Goal: Information Seeking & Learning: Understand process/instructions

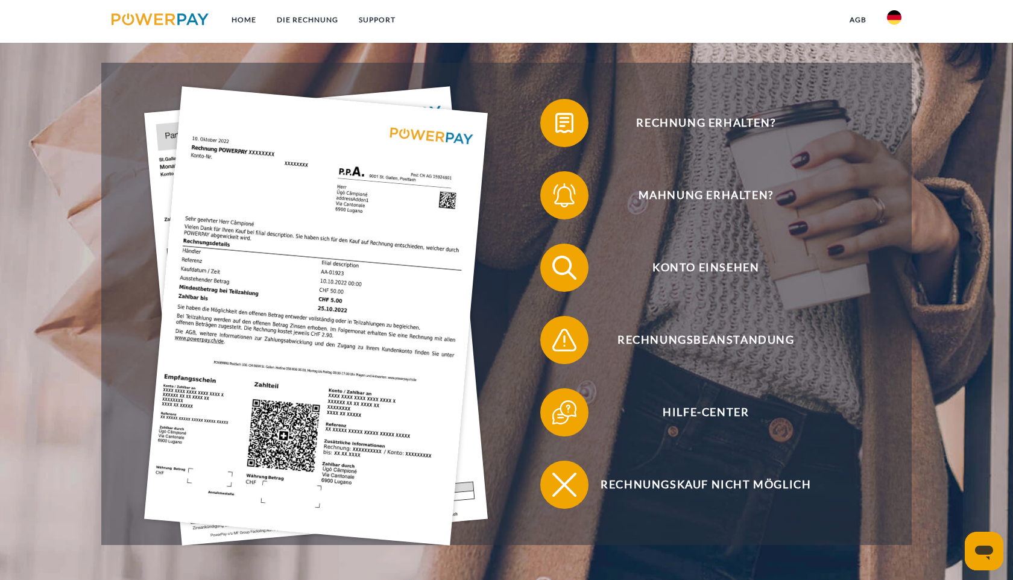
scroll to position [259, 0]
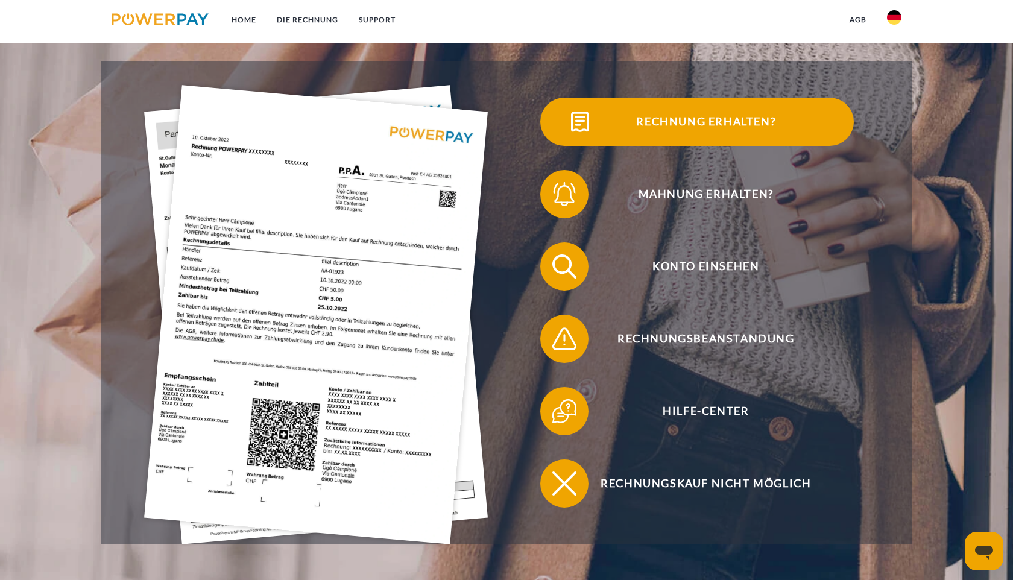
click at [644, 128] on span "Rechnung erhalten?" at bounding box center [706, 122] width 296 height 48
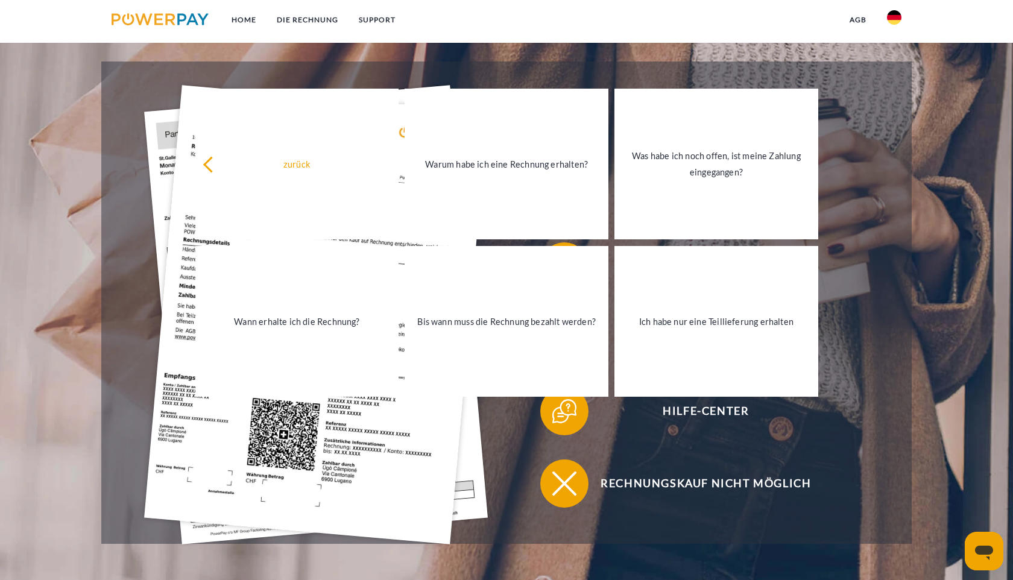
click at [904, 285] on div "Rechnung erhalten? Mahnung erhalten? Konto einsehen" at bounding box center [506, 303] width 811 height 483
click at [494, 487] on div at bounding box center [315, 303] width 381 height 434
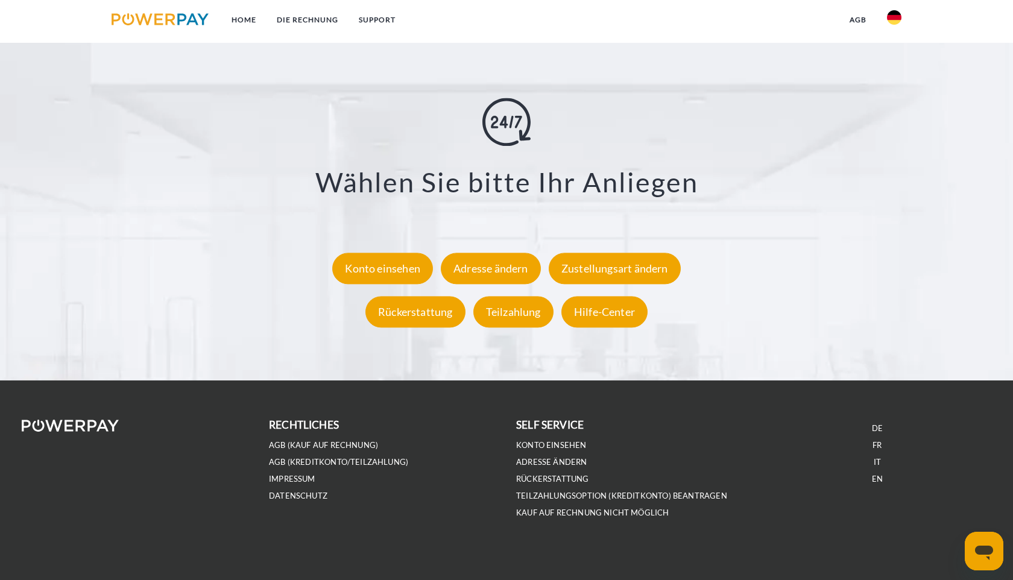
scroll to position [2272, 0]
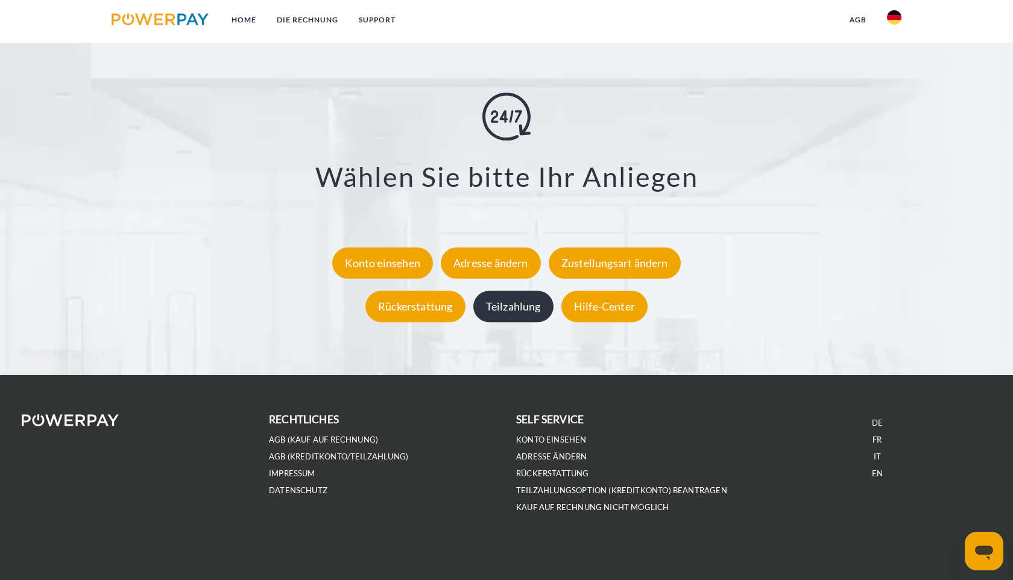
click at [533, 300] on div "Teilzahlung" at bounding box center [513, 306] width 80 height 31
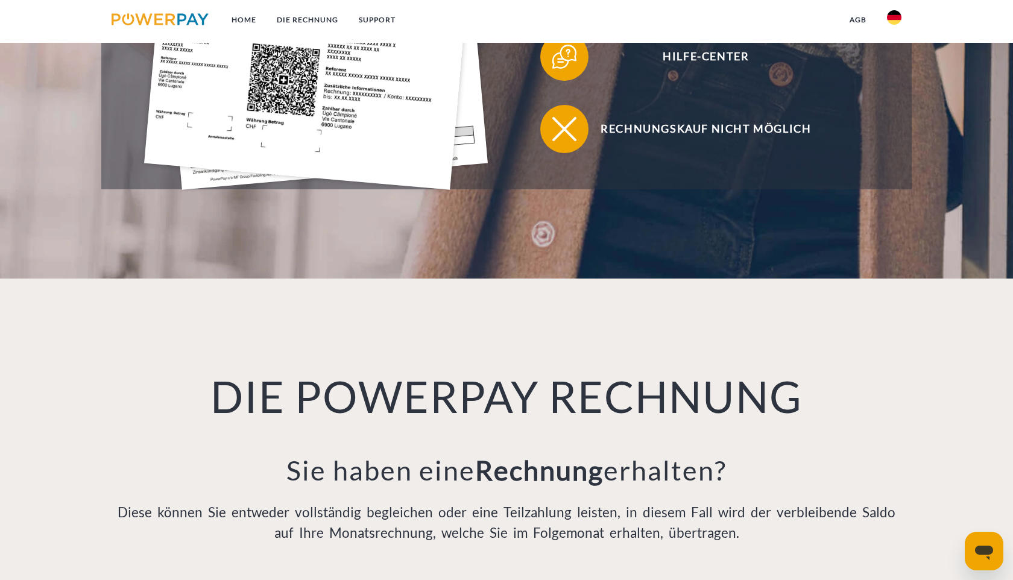
scroll to position [614, 0]
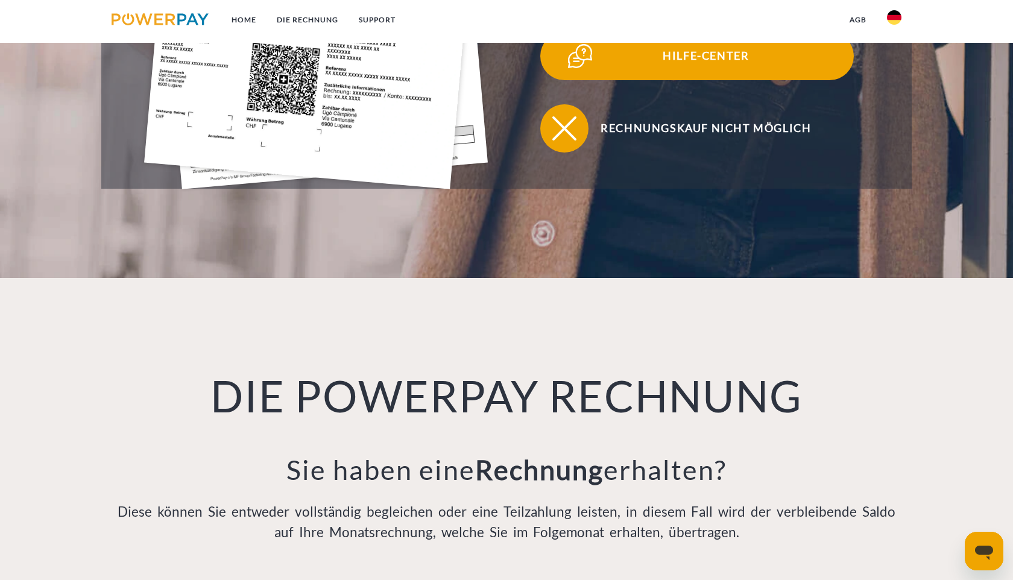
click at [572, 77] on span at bounding box center [562, 56] width 60 height 60
